Goal: Information Seeking & Learning: Learn about a topic

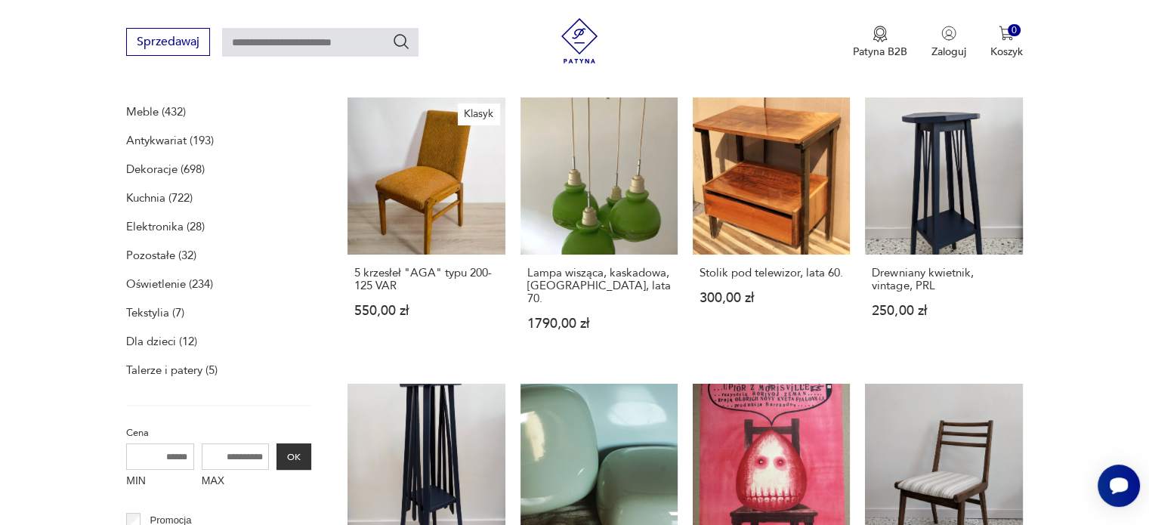
scroll to position [208, 0]
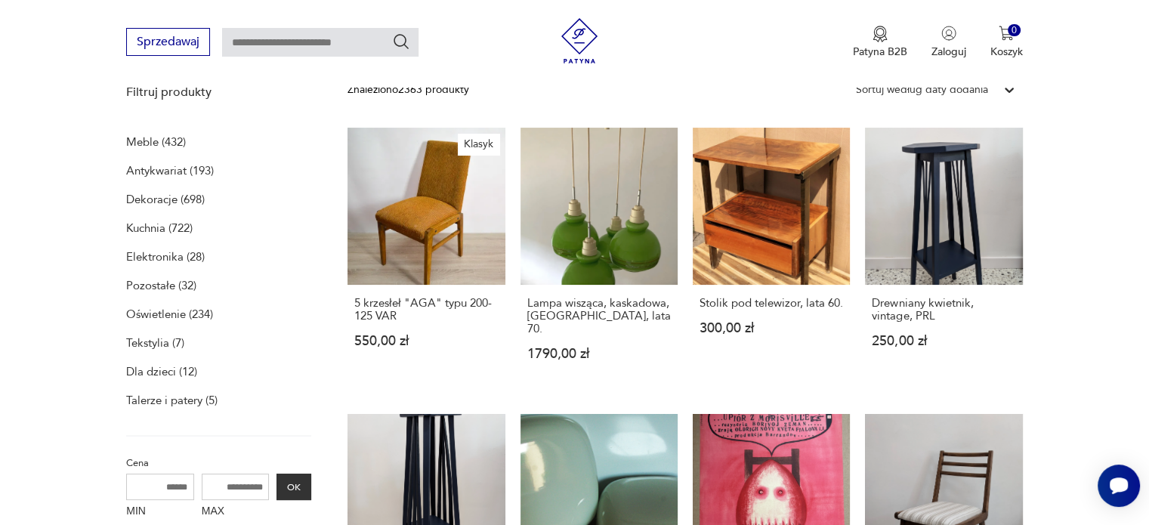
click at [187, 202] on p "Dekoracje (698)" at bounding box center [165, 199] width 79 height 21
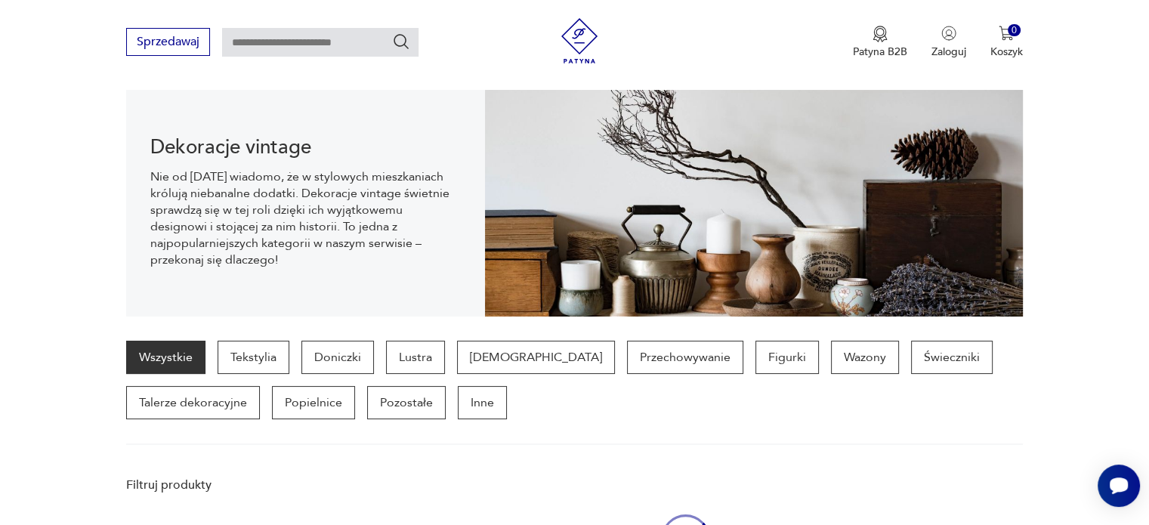
scroll to position [150, 0]
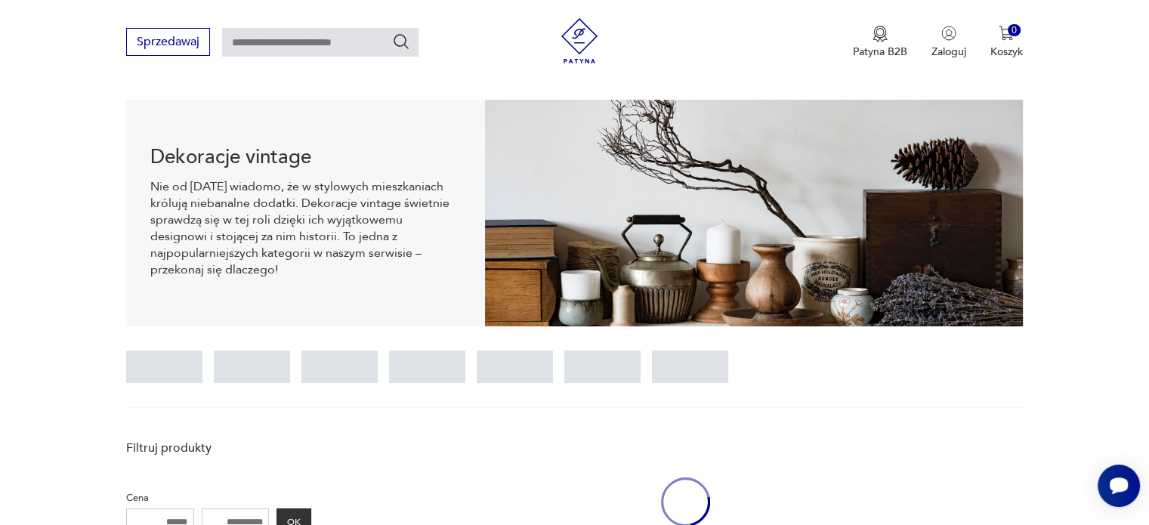
click at [293, 47] on input "text" at bounding box center [320, 42] width 196 height 29
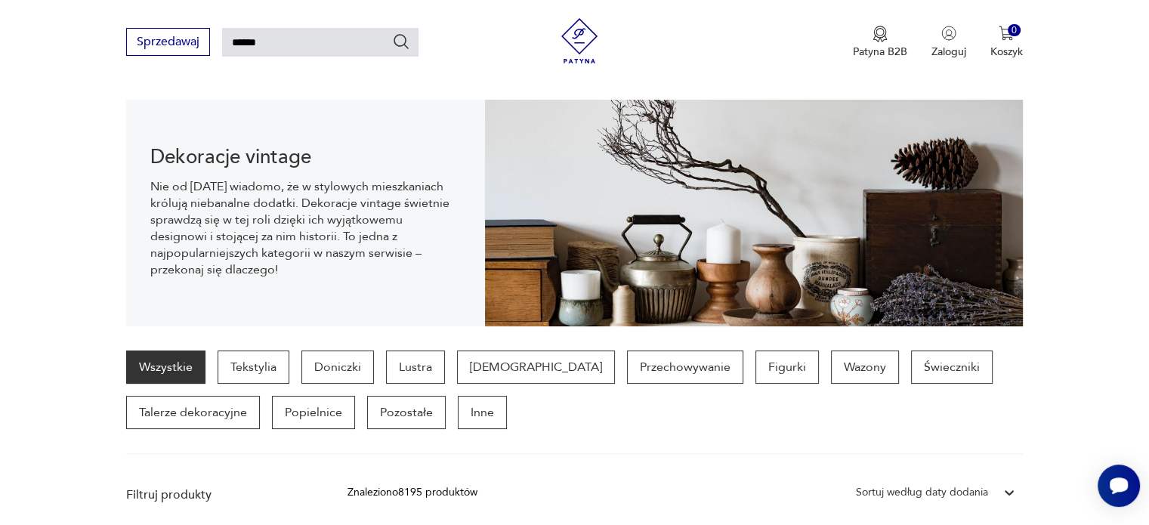
type input "******"
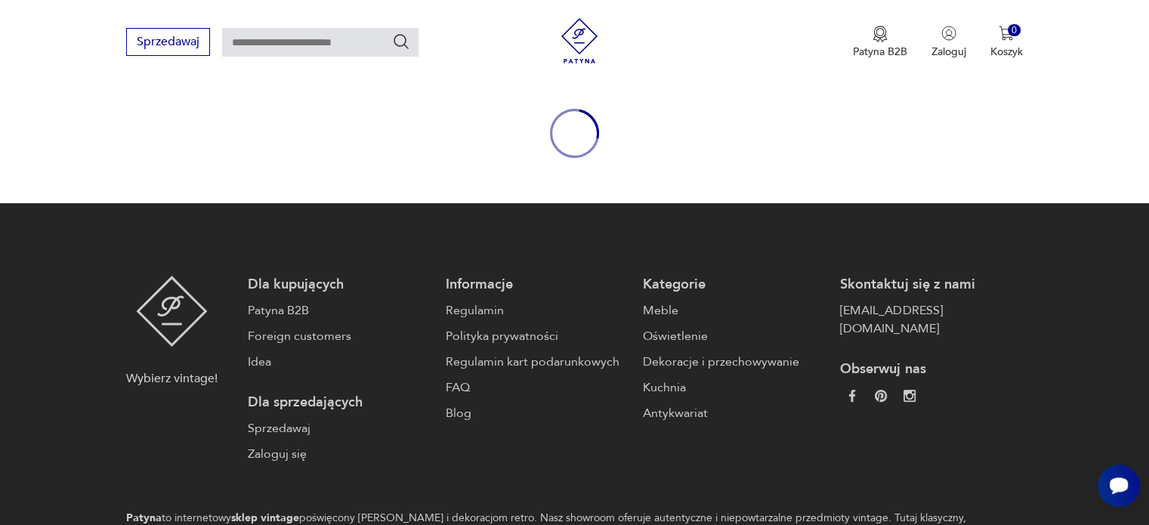
type input "******"
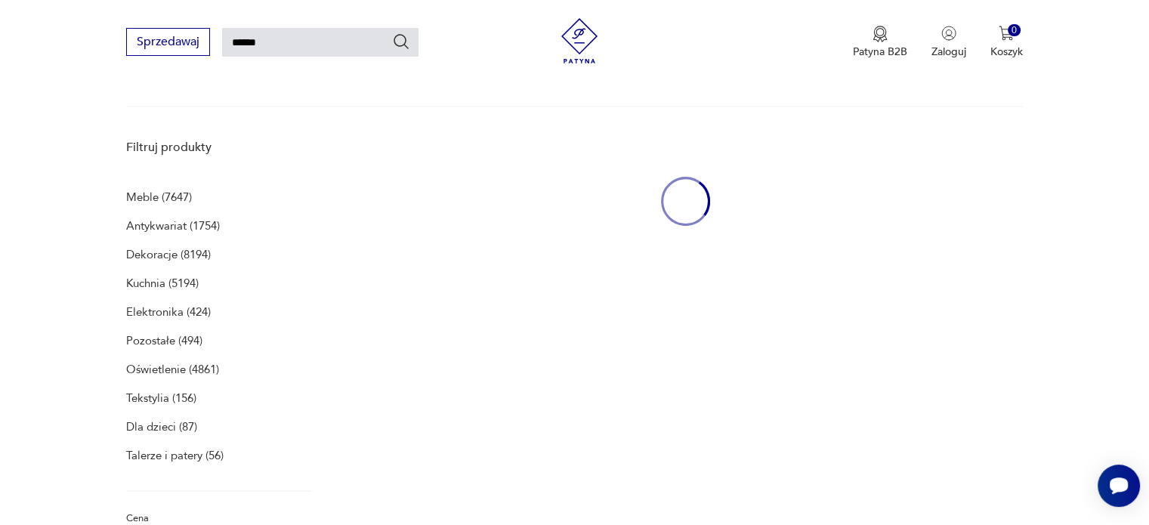
scroll to position [195, 0]
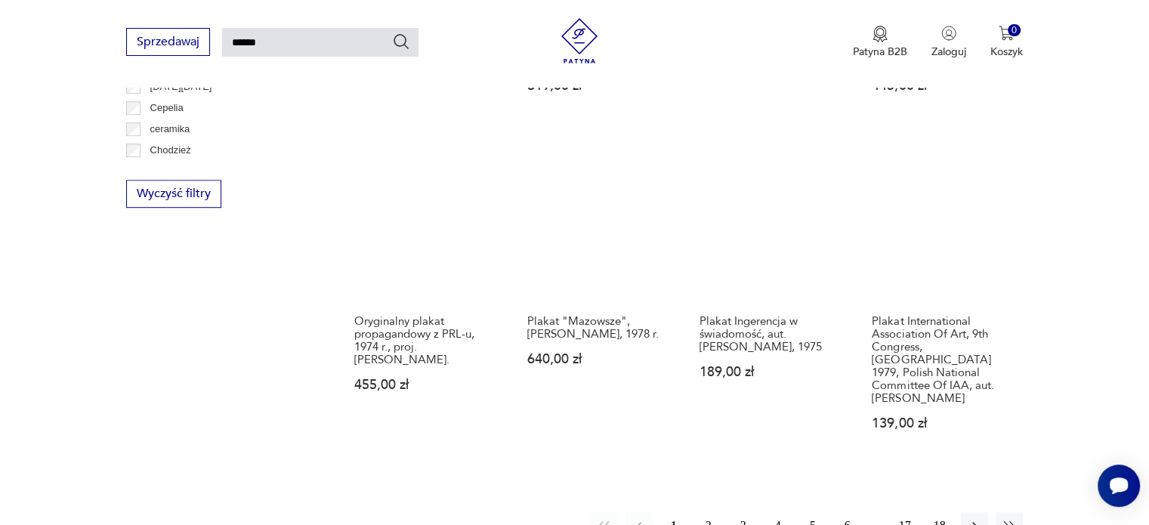
scroll to position [1132, 0]
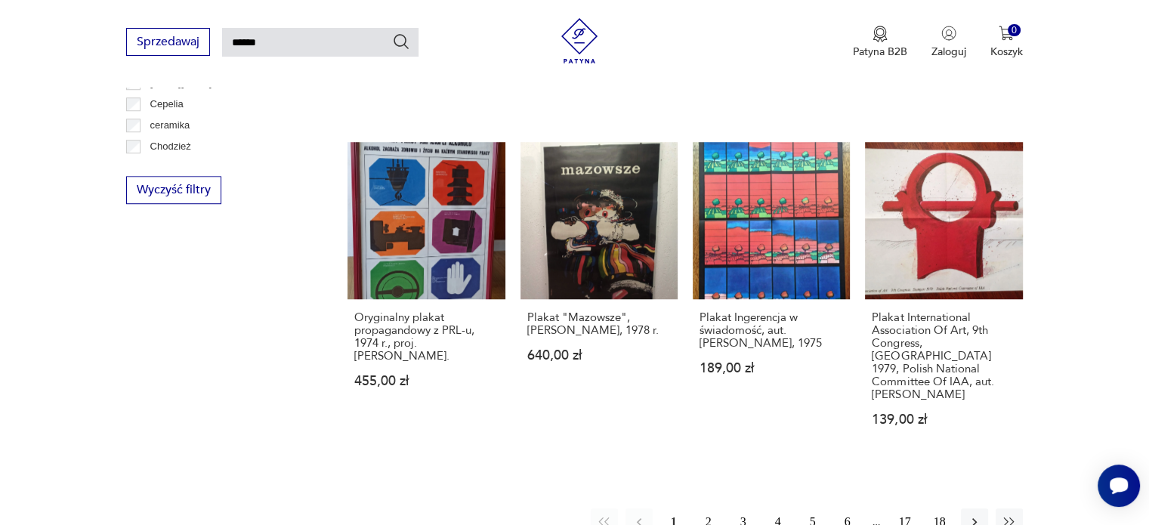
click at [707, 509] on button "2" at bounding box center [708, 522] width 27 height 27
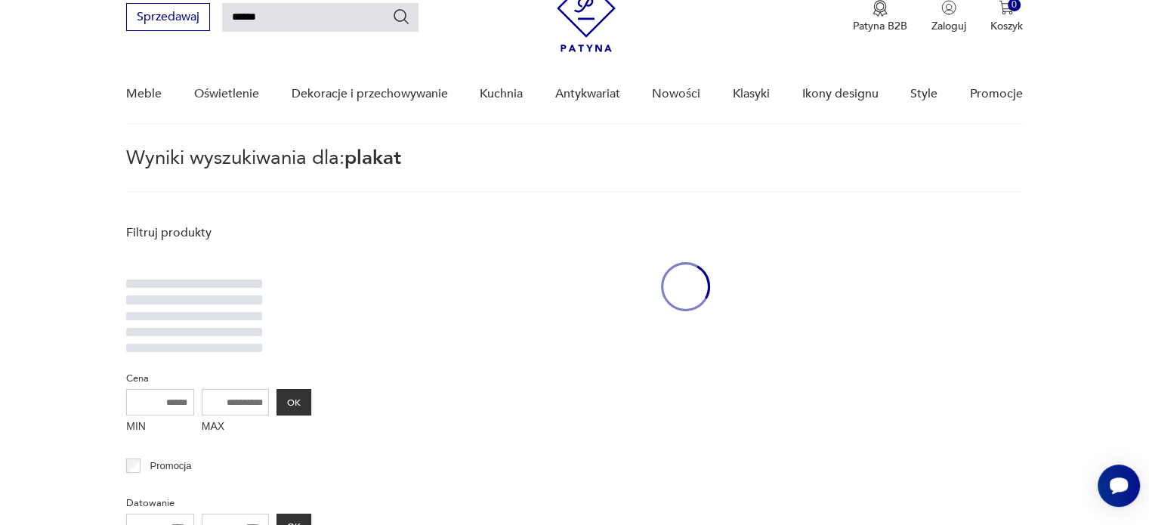
scroll to position [54, 0]
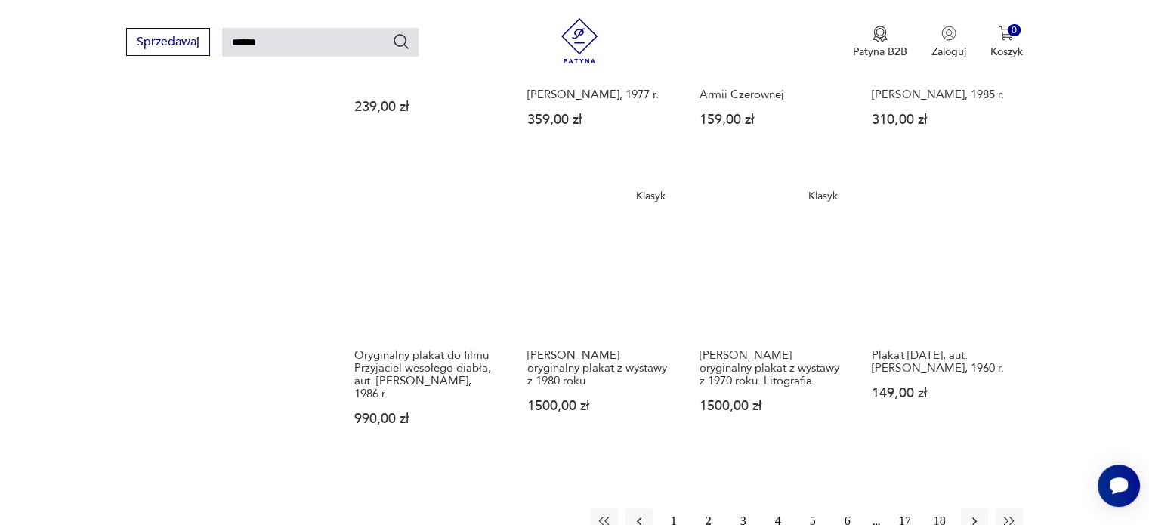
scroll to position [1112, 0]
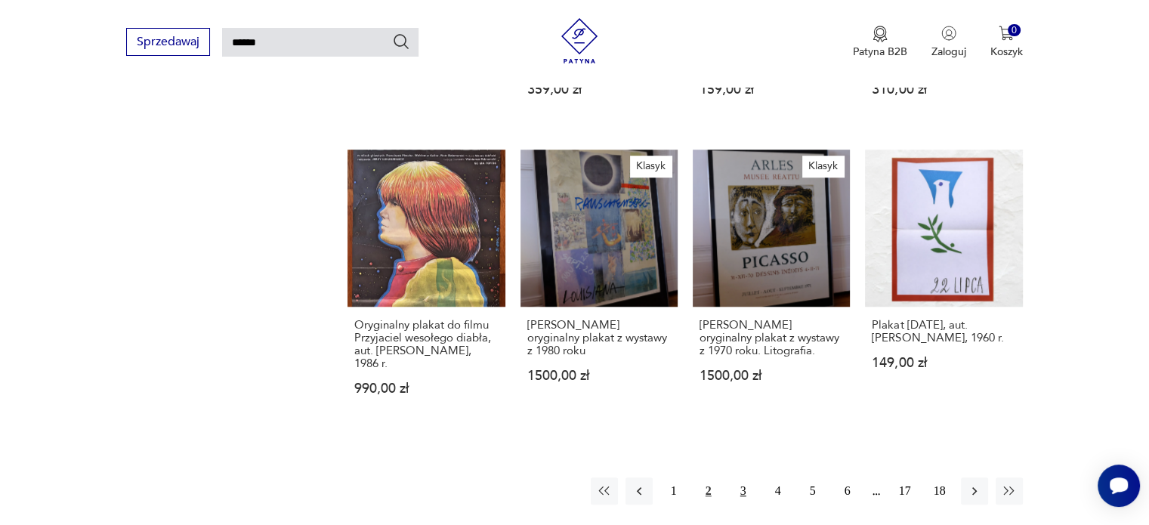
click at [738, 478] on button "3" at bounding box center [743, 491] width 27 height 27
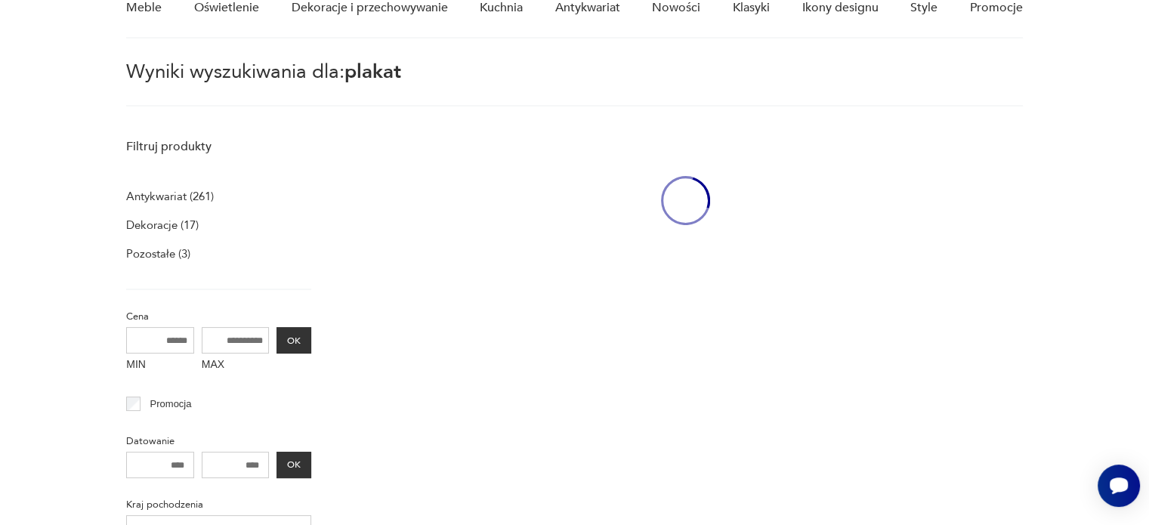
scroll to position [54, 0]
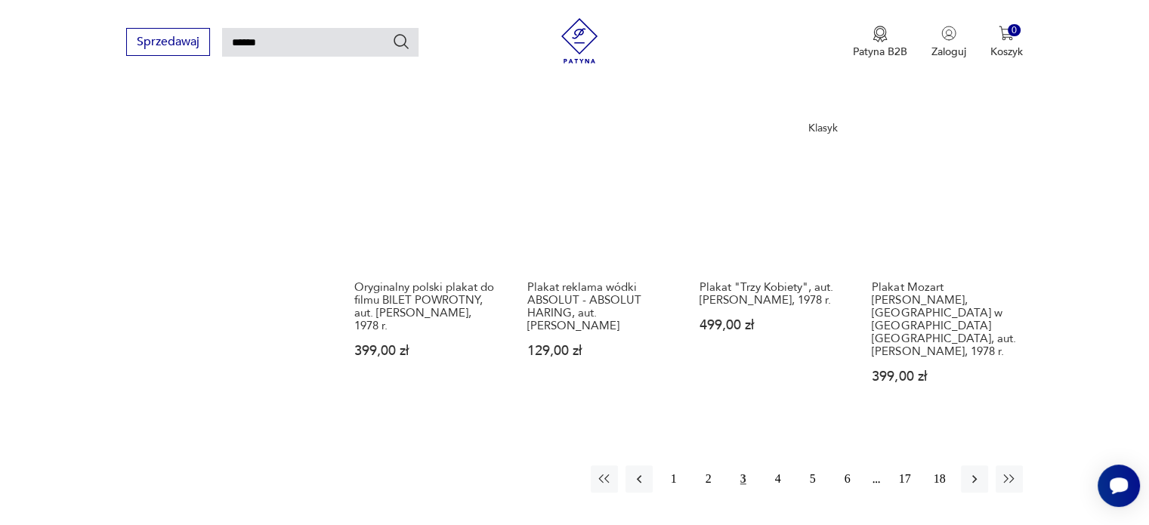
scroll to position [1142, 0]
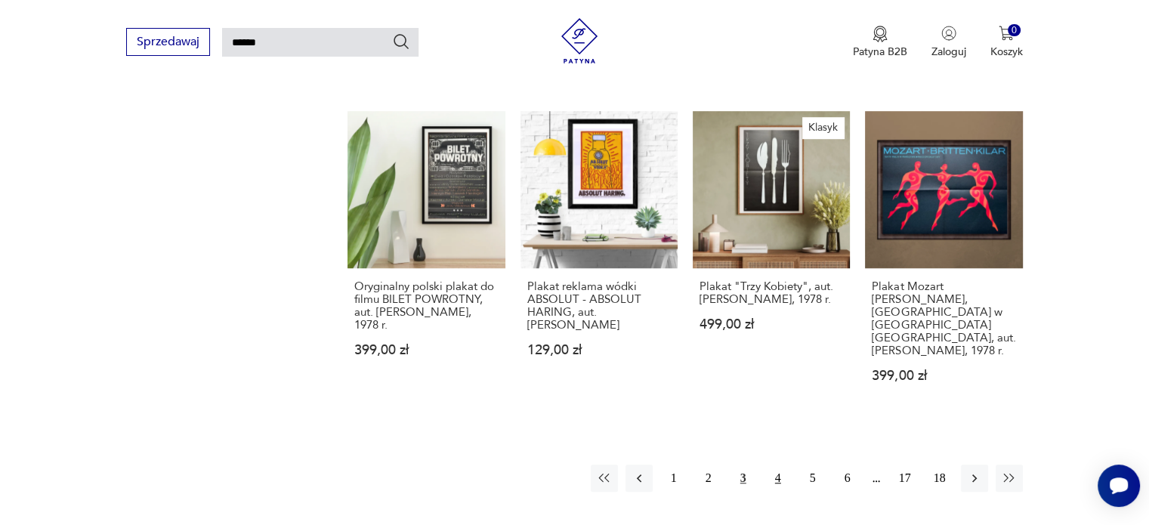
click at [782, 465] on button "4" at bounding box center [778, 478] width 27 height 27
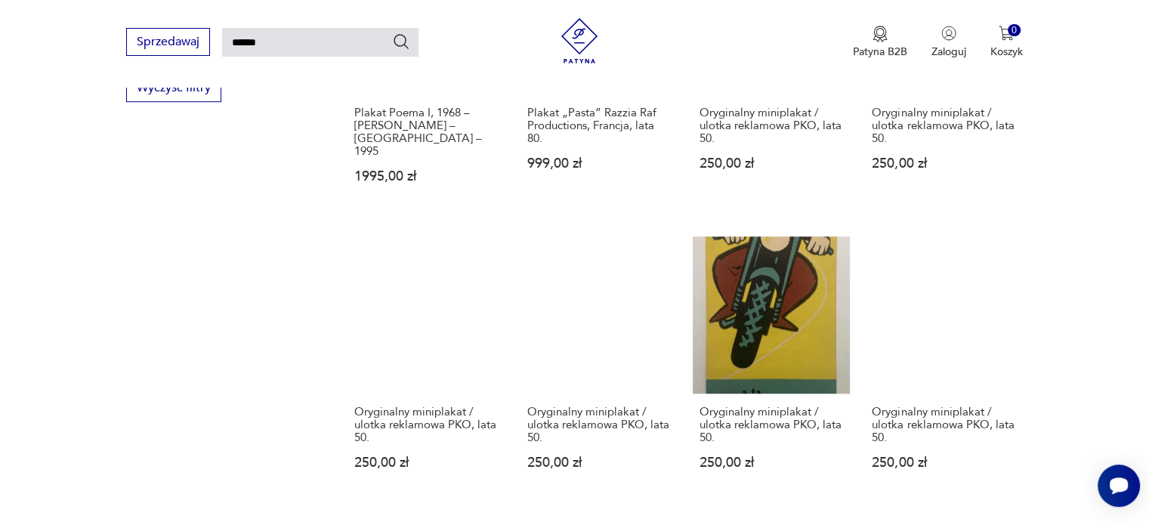
scroll to position [1081, 0]
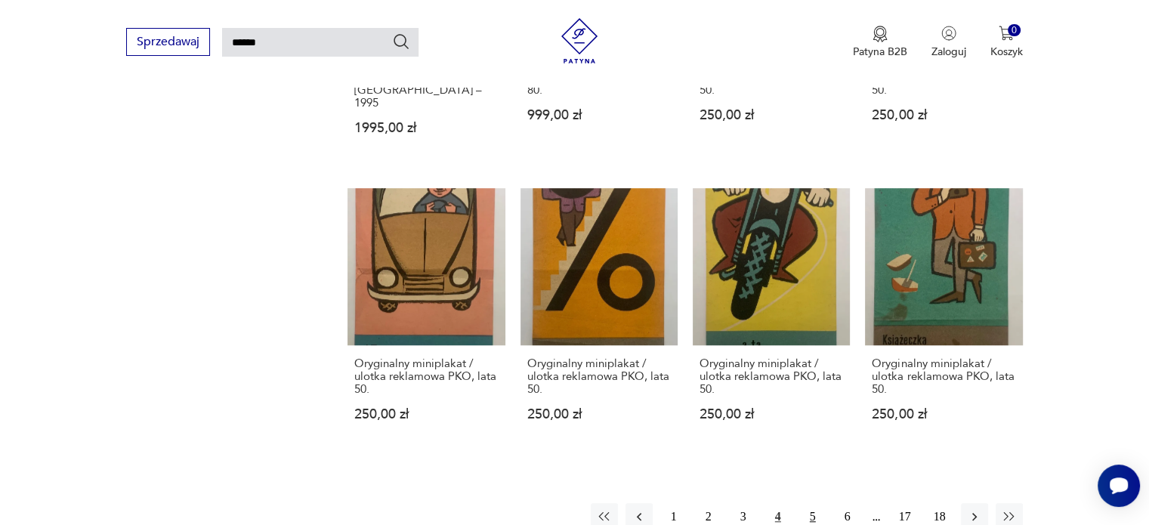
click at [815, 503] on button "5" at bounding box center [812, 516] width 27 height 27
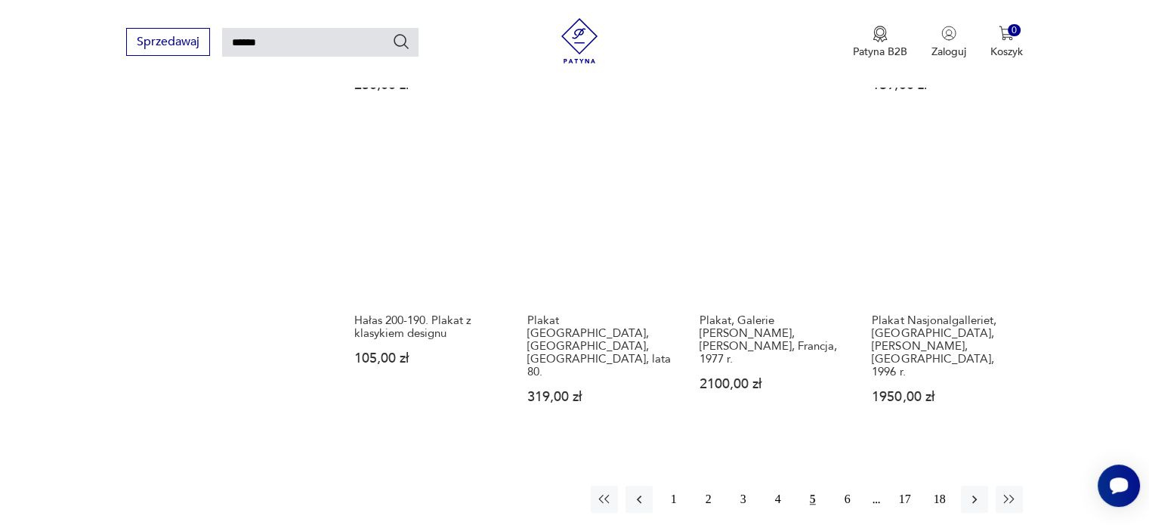
scroll to position [1142, 0]
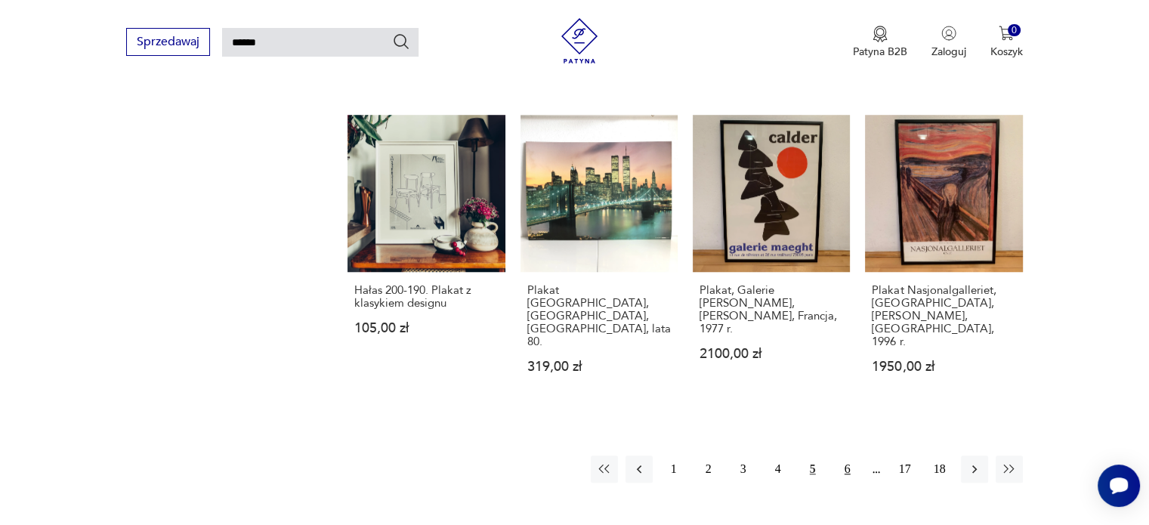
click at [854, 456] on button "6" at bounding box center [847, 469] width 27 height 27
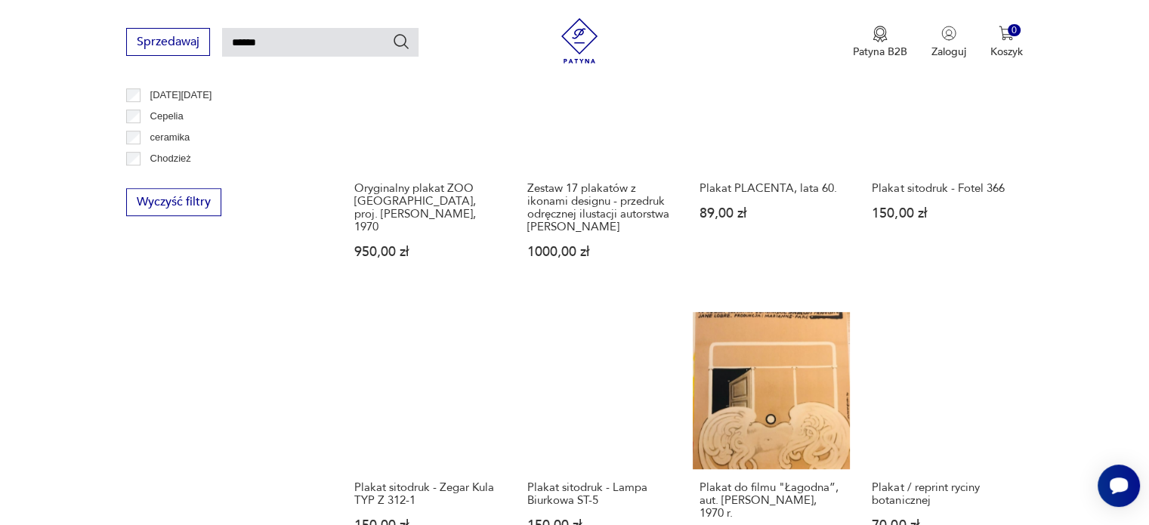
scroll to position [1112, 0]
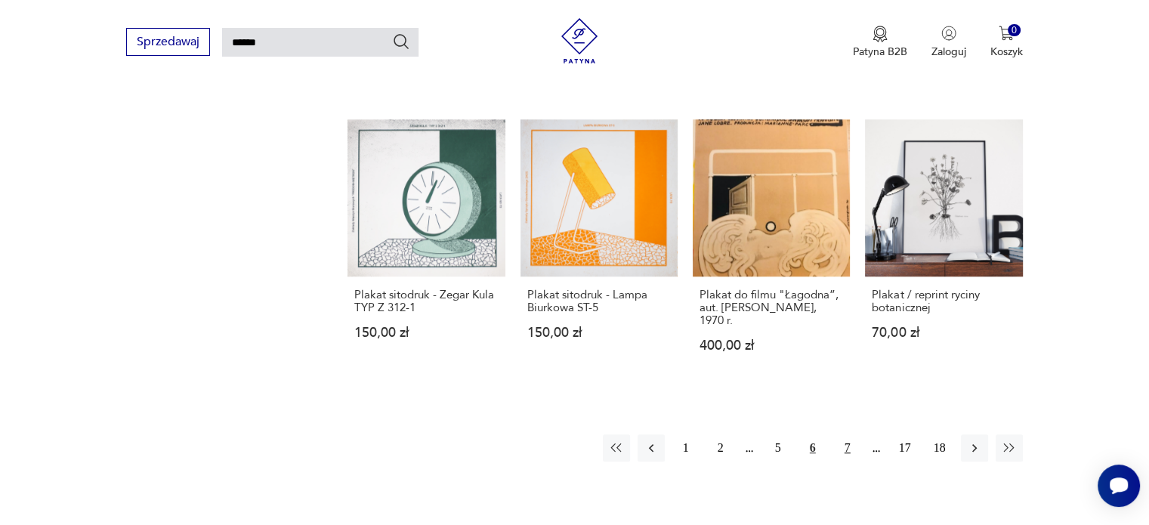
click at [837, 438] on button "7" at bounding box center [847, 447] width 27 height 27
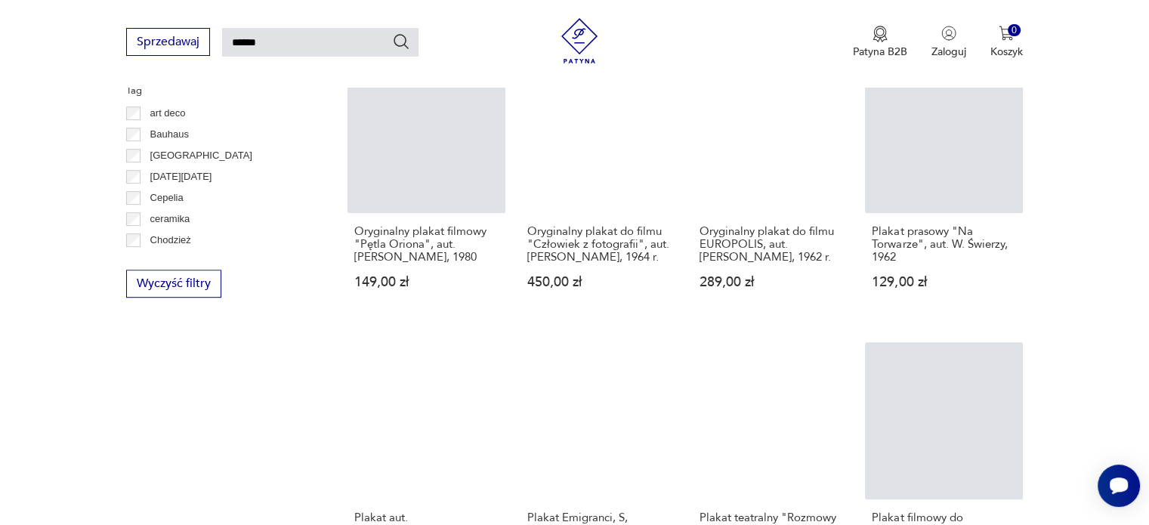
scroll to position [840, 0]
